Goal: Information Seeking & Learning: Find specific fact

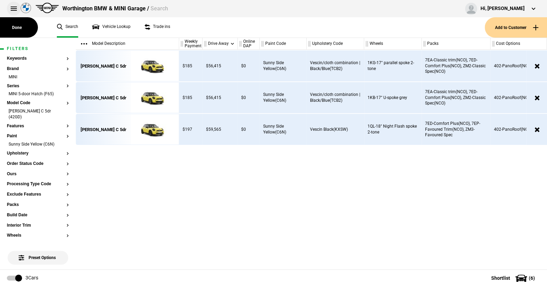
scroll to position [0, 56]
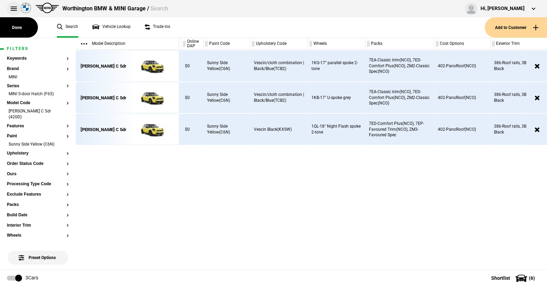
click at [14, 7] on button at bounding box center [14, 9] width 14 height 14
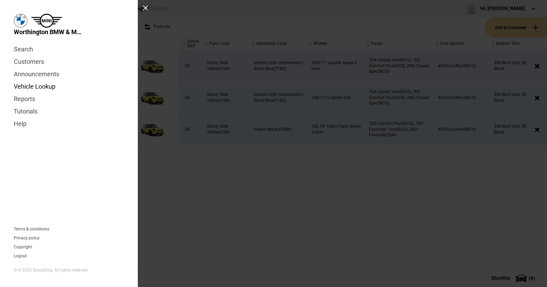
click at [40, 86] on link "Vehicle Lookup" at bounding box center [69, 86] width 110 height 12
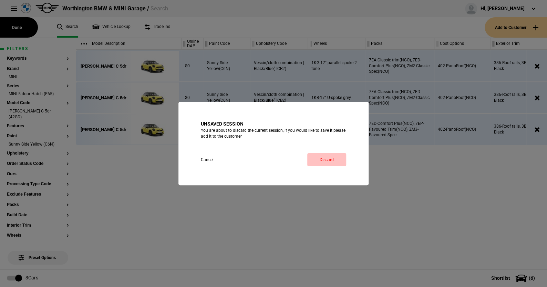
click at [330, 155] on link "Discard" at bounding box center [326, 159] width 39 height 13
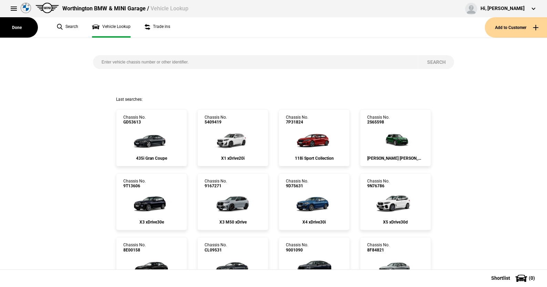
click at [121, 61] on input "search" at bounding box center [255, 62] width 325 height 14
type input "9807872"
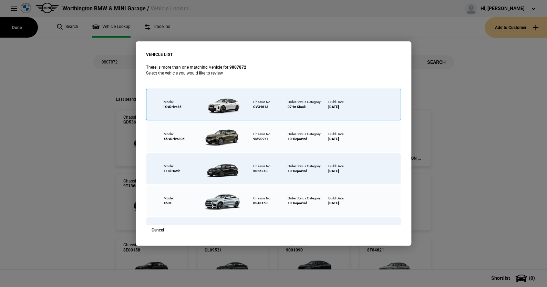
click at [224, 104] on div at bounding box center [223, 104] width 45 height 24
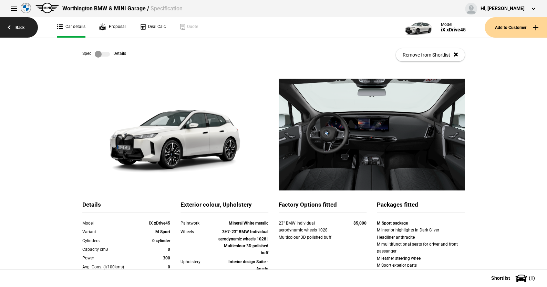
click at [20, 27] on link "Back" at bounding box center [19, 27] width 38 height 20
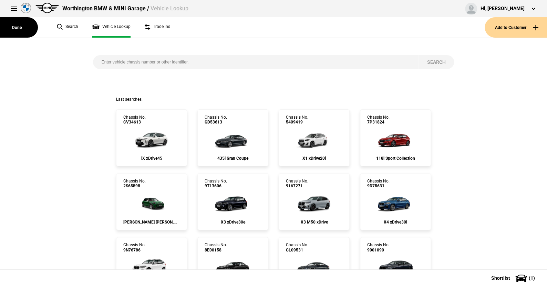
click at [112, 63] on input "search" at bounding box center [255, 62] width 325 height 14
type input "1526542"
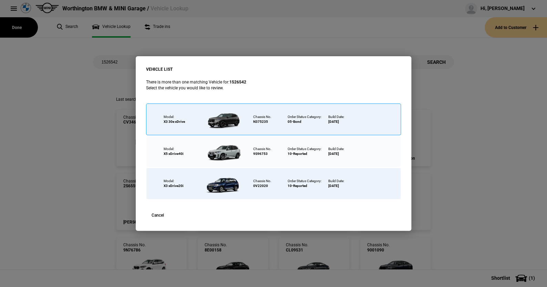
click at [231, 117] on div at bounding box center [223, 119] width 45 height 24
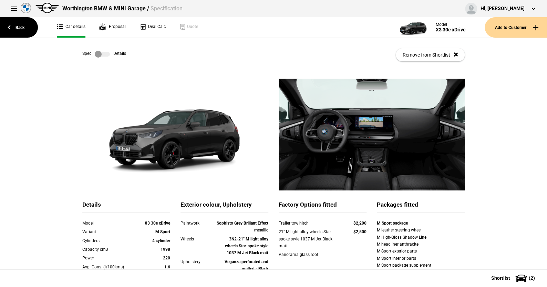
click at [103, 52] on label at bounding box center [102, 54] width 15 height 7
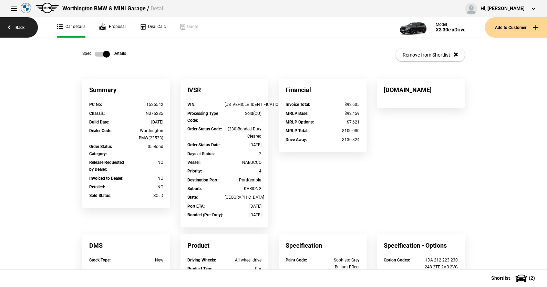
click at [19, 27] on link "Back" at bounding box center [19, 27] width 38 height 20
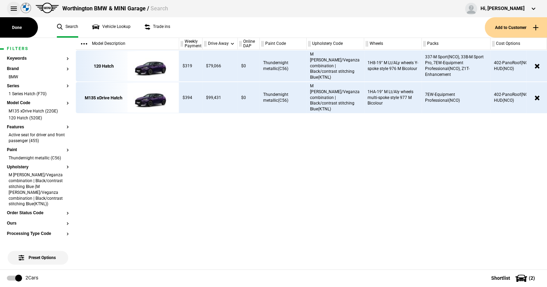
click at [13, 8] on button at bounding box center [14, 9] width 14 height 14
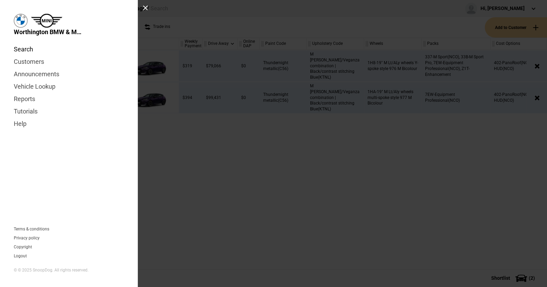
click at [28, 48] on link "Search" at bounding box center [69, 49] width 110 height 12
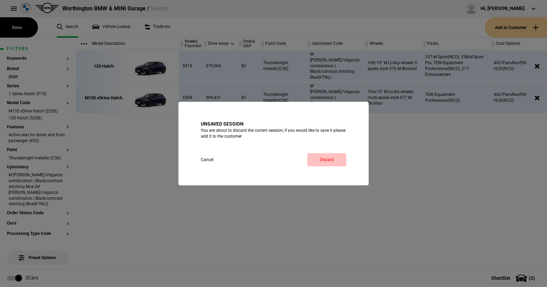
click at [326, 155] on link "Discard" at bounding box center [326, 159] width 39 height 13
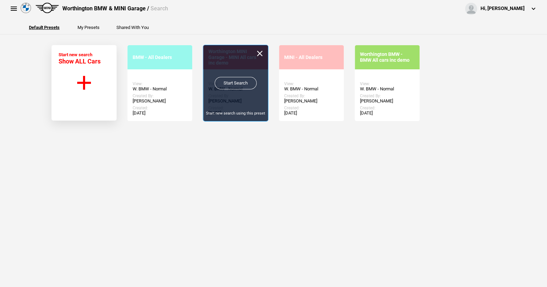
click at [228, 80] on link "Start Search" at bounding box center [236, 83] width 42 height 12
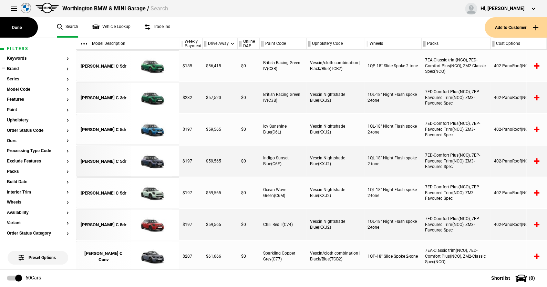
click at [16, 67] on button "Brand" at bounding box center [38, 68] width 62 height 5
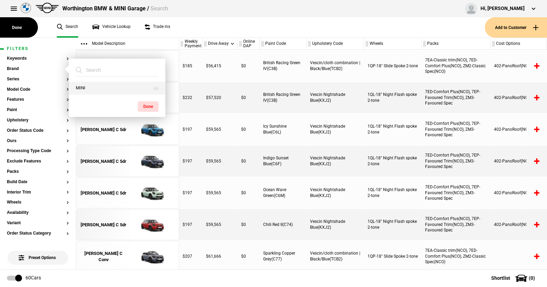
click at [90, 86] on button "MINI" at bounding box center [117, 88] width 96 height 13
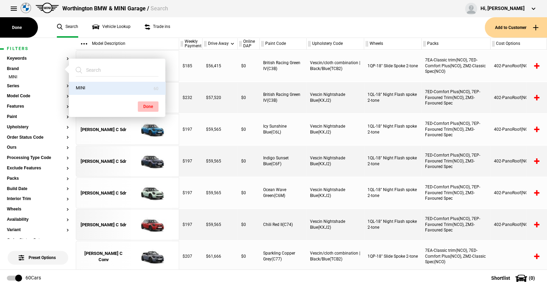
click at [144, 105] on button "Done" at bounding box center [148, 106] width 21 height 10
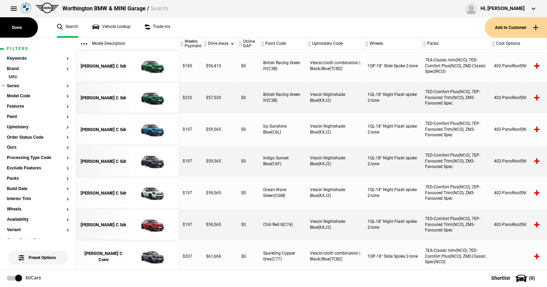
click at [15, 86] on button "Series" at bounding box center [38, 86] width 62 height 5
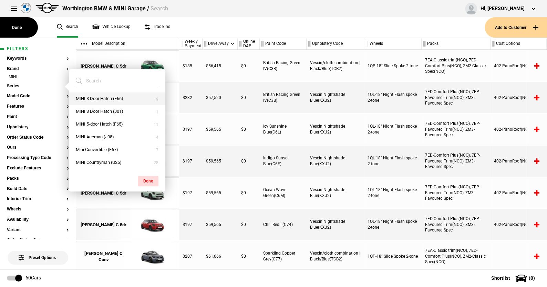
click at [101, 97] on button "MINI 3 Door Hatch (F66)" at bounding box center [117, 98] width 96 height 13
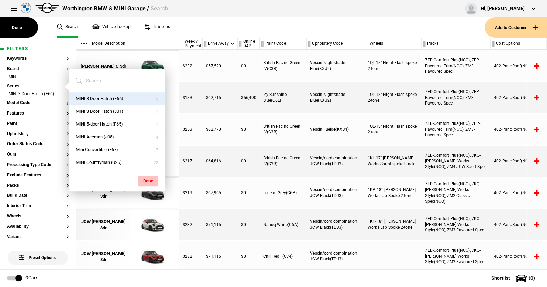
click at [145, 176] on button "Done" at bounding box center [148, 181] width 21 height 10
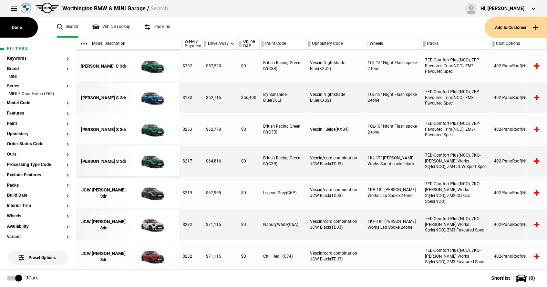
click at [26, 103] on button "Model Code" at bounding box center [38, 103] width 62 height 5
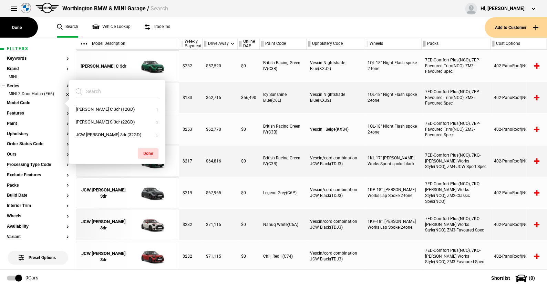
click at [63, 93] on li "MINI 3 Door Hatch (F66)" at bounding box center [38, 94] width 62 height 7
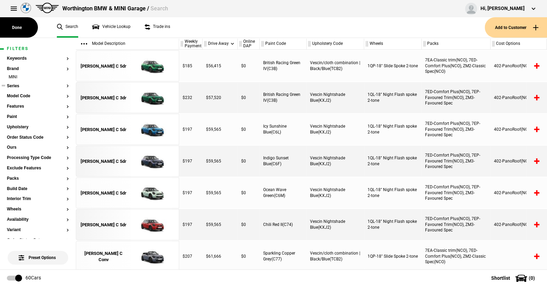
click at [16, 84] on button "Series" at bounding box center [38, 86] width 62 height 5
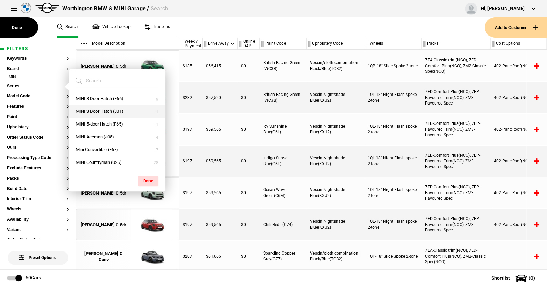
click at [93, 108] on button "MINI 3 Door Hatch (J01)" at bounding box center [117, 111] width 96 height 13
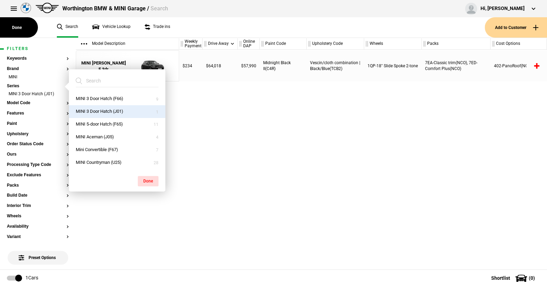
click at [103, 109] on button "MINI 3 Door Hatch (J01)" at bounding box center [117, 111] width 96 height 13
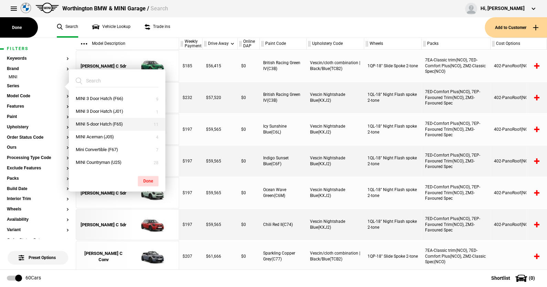
click at [98, 122] on button "MINI 5-door Hatch (F65)" at bounding box center [117, 124] width 96 height 13
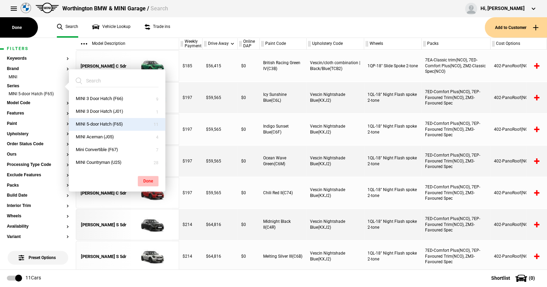
click at [150, 176] on button "Done" at bounding box center [148, 181] width 21 height 10
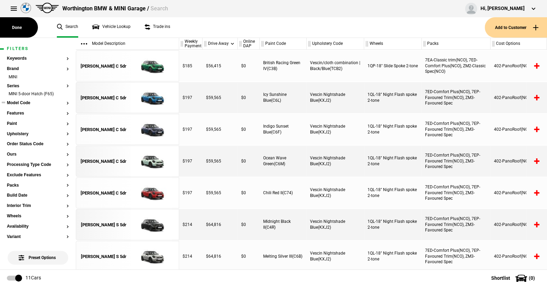
click at [24, 101] on button "Model Code" at bounding box center [38, 103] width 62 height 5
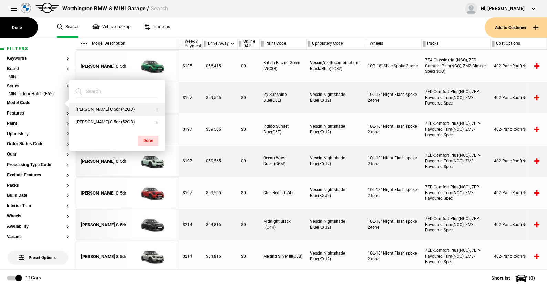
click at [94, 107] on button "Cooper C 5dr (42GD)" at bounding box center [117, 109] width 96 height 13
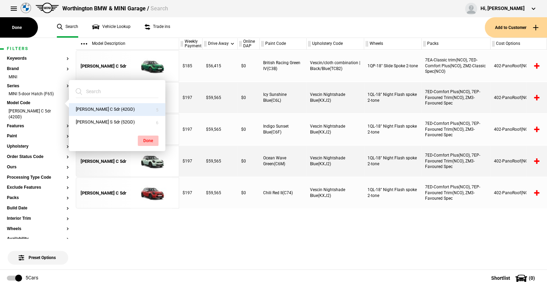
click at [145, 137] on button "Done" at bounding box center [148, 140] width 21 height 10
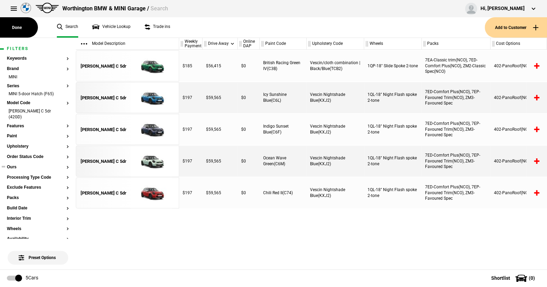
click at [12, 165] on button "Ours" at bounding box center [38, 167] width 62 height 5
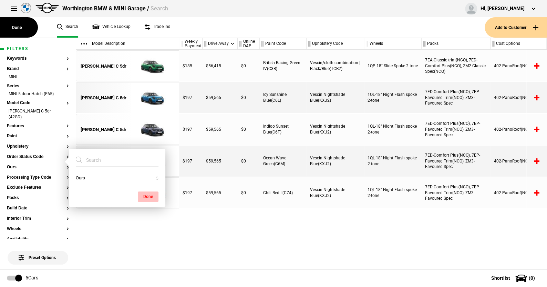
click at [147, 193] on button "Done" at bounding box center [148, 196] width 21 height 10
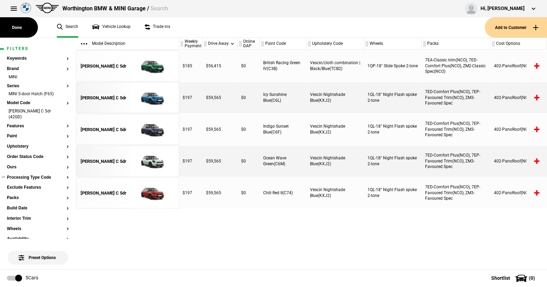
click at [29, 175] on button "Processing Type Code" at bounding box center [38, 177] width 62 height 5
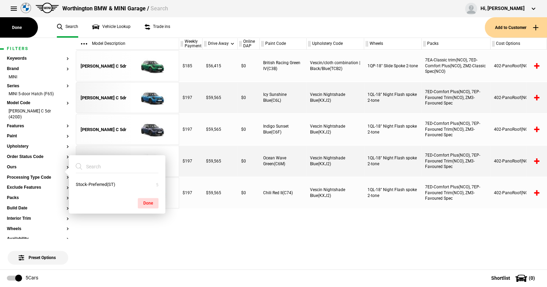
click at [190, 31] on ul "Search Vehicle Lookup Trade ins" at bounding box center [267, 27] width 435 height 20
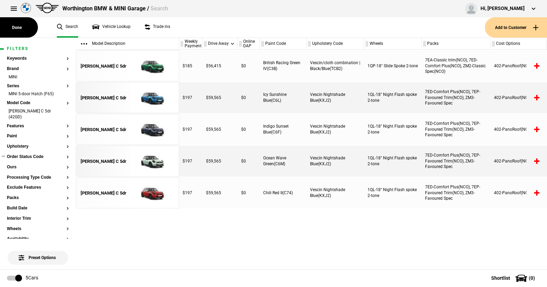
click at [35, 154] on button "Order Status Code" at bounding box center [38, 156] width 62 height 5
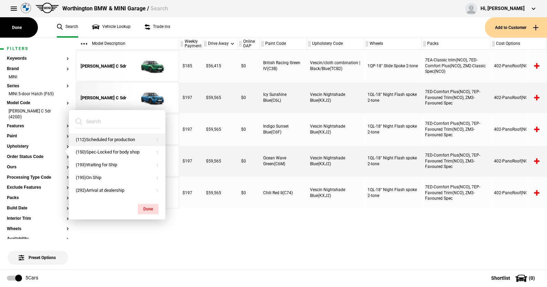
click at [98, 136] on button "(112)Scheduled for production" at bounding box center [117, 139] width 96 height 13
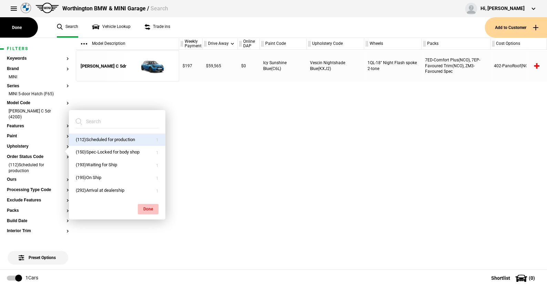
click at [147, 206] on button "Done" at bounding box center [148, 209] width 21 height 10
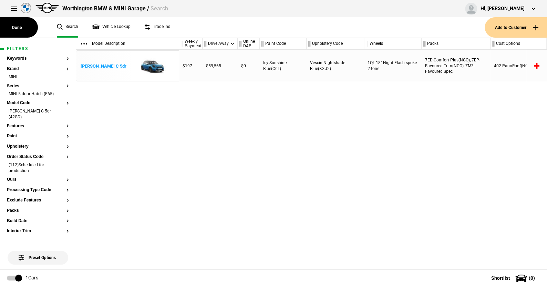
click at [156, 65] on img at bounding box center [151, 66] width 48 height 31
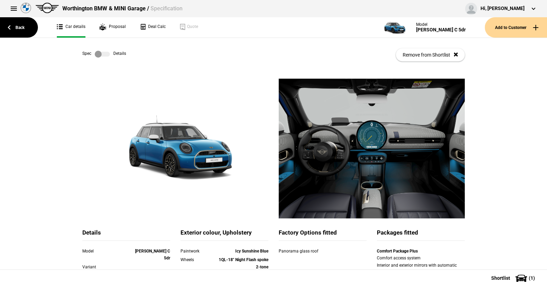
click at [105, 52] on label at bounding box center [102, 54] width 15 height 7
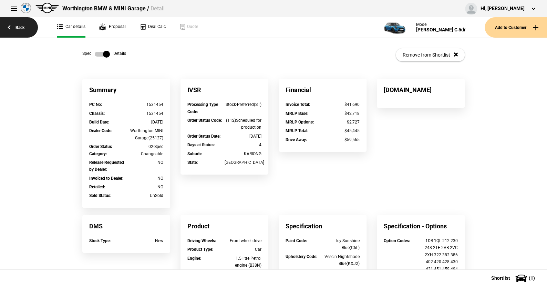
click at [21, 27] on link "Back" at bounding box center [19, 27] width 38 height 20
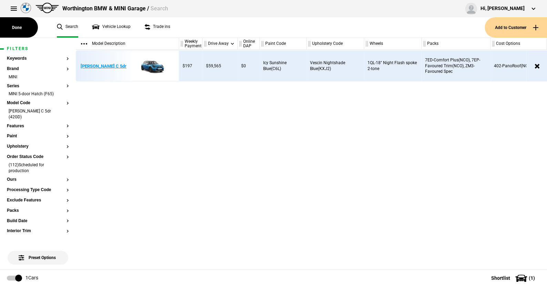
click at [149, 66] on img at bounding box center [151, 66] width 48 height 31
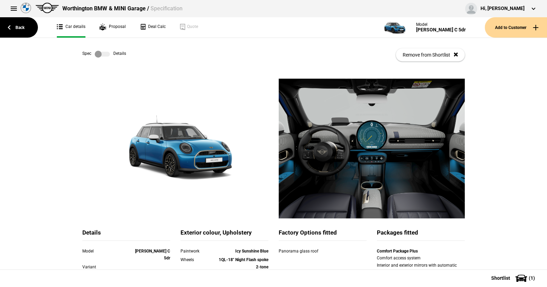
click at [107, 53] on label at bounding box center [102, 54] width 15 height 7
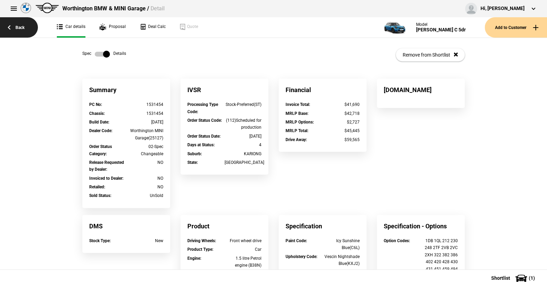
click at [21, 27] on link "Back" at bounding box center [19, 27] width 38 height 20
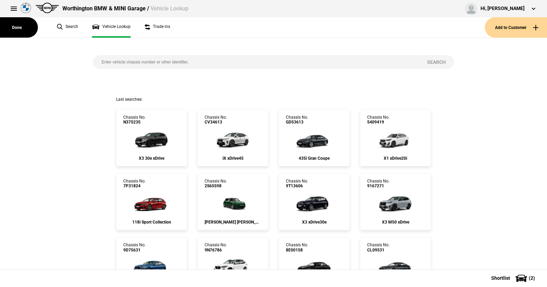
click at [96, 61] on input "search" at bounding box center [255, 62] width 325 height 14
paste input "[US_VEHICLE_IDENTIFICATION_NUMBER]"
type input "[US_VEHICLE_IDENTIFICATION_NUMBER]"
click at [426, 59] on button "Search" at bounding box center [436, 62] width 36 height 14
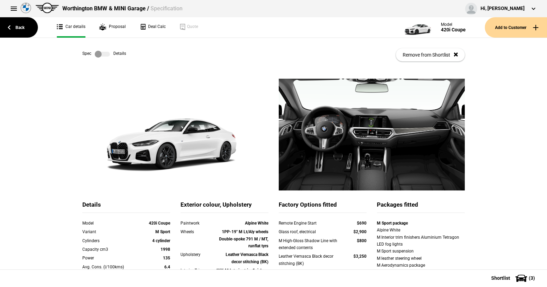
click at [104, 54] on label at bounding box center [102, 54] width 15 height 7
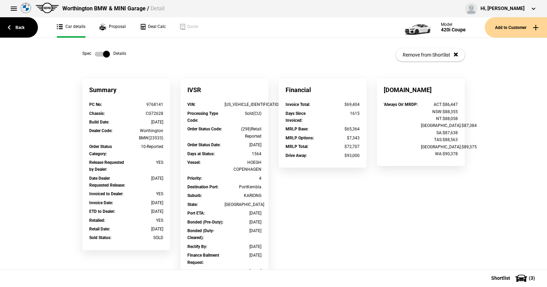
click at [95, 54] on label at bounding box center [102, 54] width 15 height 7
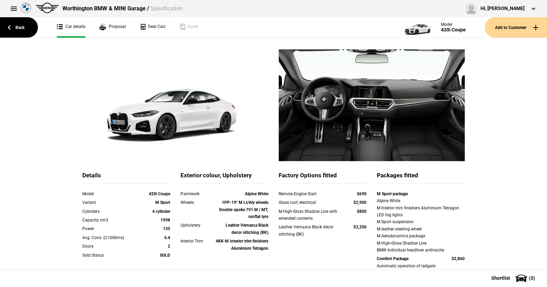
scroll to position [69, 0]
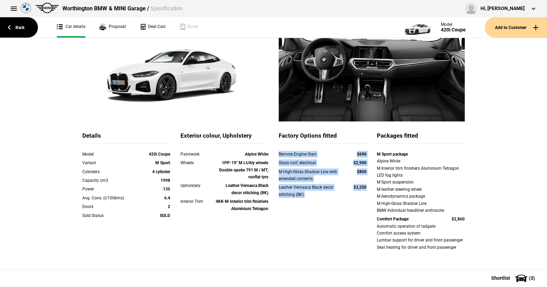
drag, startPoint x: 274, startPoint y: 155, endPoint x: 367, endPoint y: 189, distance: 98.6
click at [366, 189] on div "Remote Engine Start $690 Glass roof, electrical $2,900 M High-Gloss Shadow Line…" at bounding box center [323, 178] width 88 height 56
copy div "Remote Engine Start $690 Glass roof, electrical $2,900 M High-Gloss Shadow Line…"
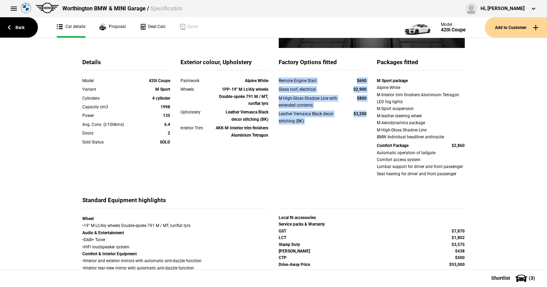
scroll to position [172, 0]
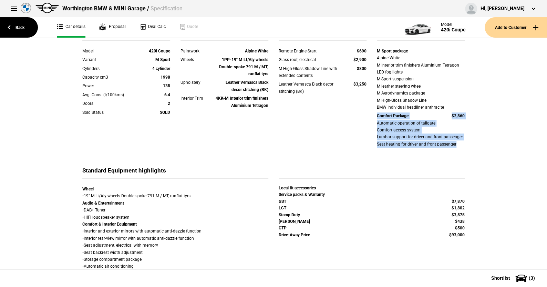
drag, startPoint x: 369, startPoint y: 114, endPoint x: 474, endPoint y: 144, distance: 108.8
click at [474, 144] on div "Details Model 420i Coupe Variant M Sport Cylinders 4 cylinder Capacity cm3 1998…" at bounding box center [273, 203] width 547 height 592
copy div "Comfort Package $2,860 Automatic operation of tailgate Comfort access system Lu…"
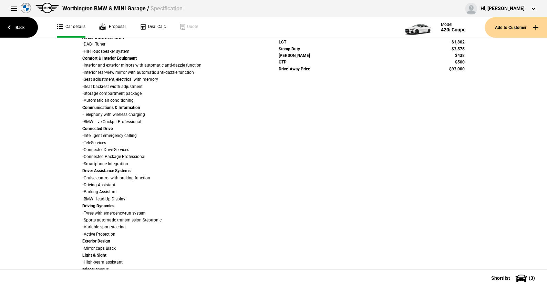
scroll to position [344, 0]
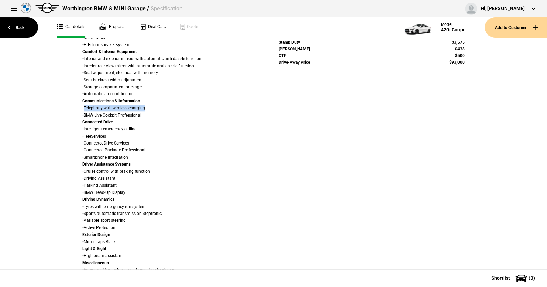
drag, startPoint x: 144, startPoint y: 107, endPoint x: 83, endPoint y: 107, distance: 61.3
click at [83, 107] on div "Wheel • 19" M Lt/Aly wheels Double-spoke 791 M / MT, runflat tyrs Audio & Enter…" at bounding box center [175, 160] width 186 height 295
copy div "Telephony with wireless charging"
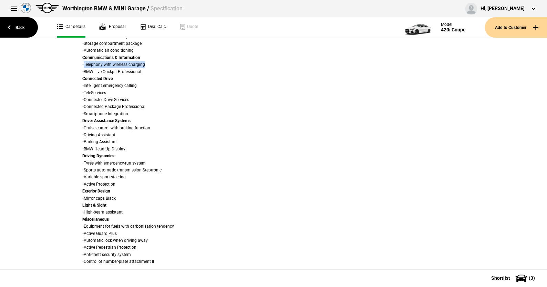
scroll to position [402, 0]
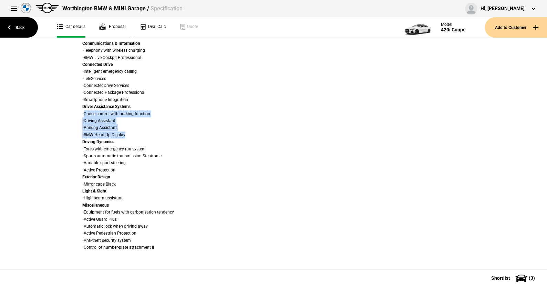
drag, startPoint x: 82, startPoint y: 112, endPoint x: 163, endPoint y: 135, distance: 84.2
click at [163, 135] on div "Wheel • 19" M Lt/Aly wheels Double-spoke 791 M / MT, runflat tyrs Audio & Enter…" at bounding box center [175, 103] width 186 height 295
copy div "Cruise control with braking function • Driving Assistant • Parking Assistant • …"
